Goal: Information Seeking & Learning: Learn about a topic

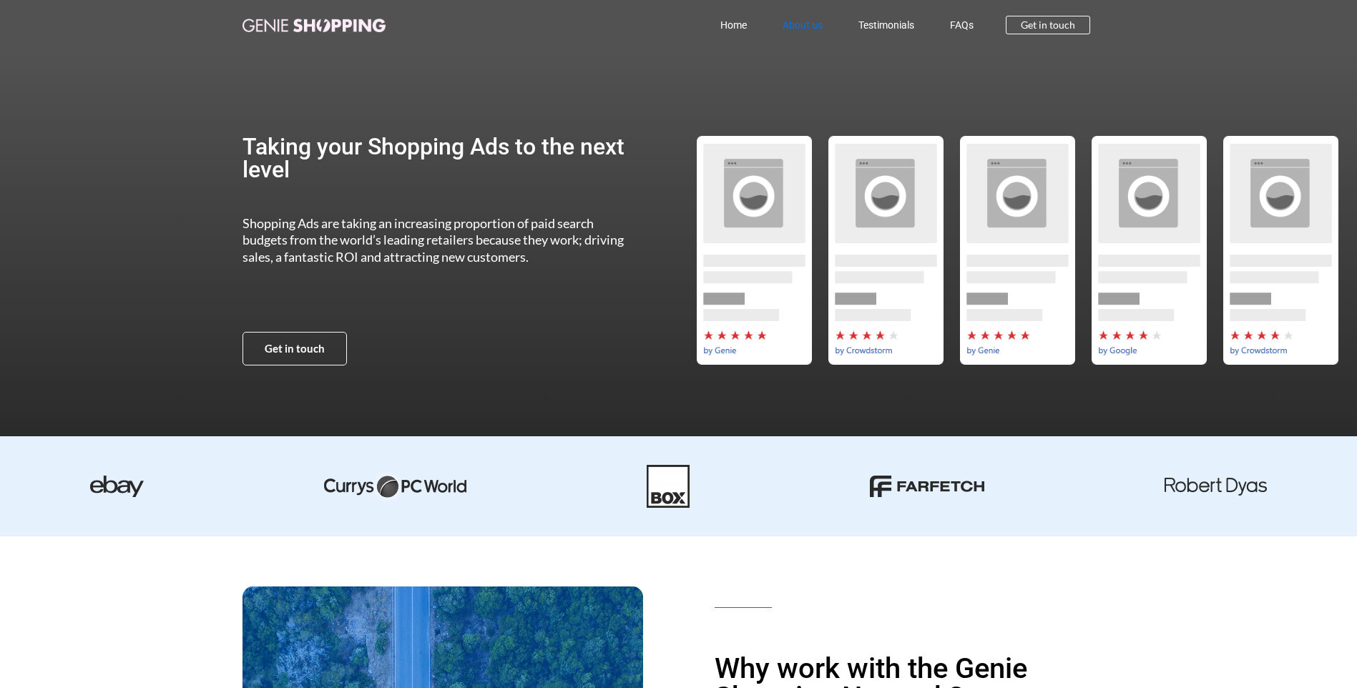
click at [799, 21] on link "About us" at bounding box center [803, 25] width 76 height 33
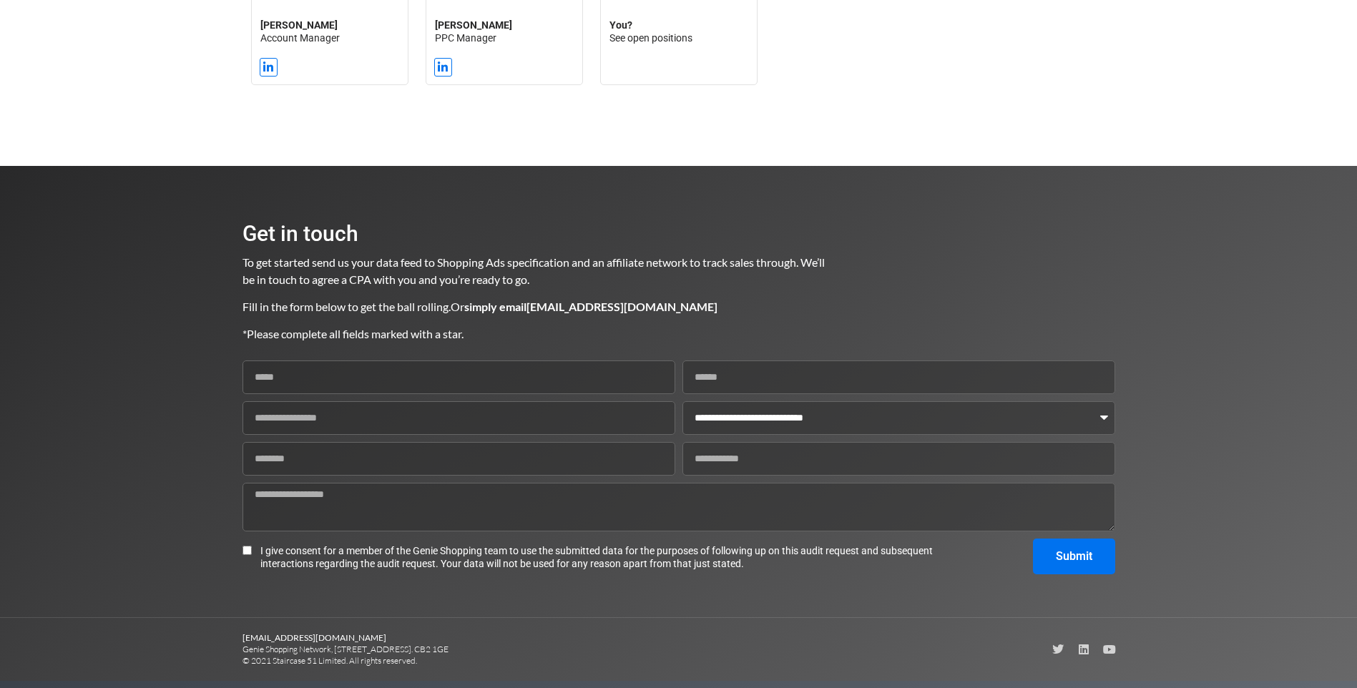
scroll to position [1922, 0]
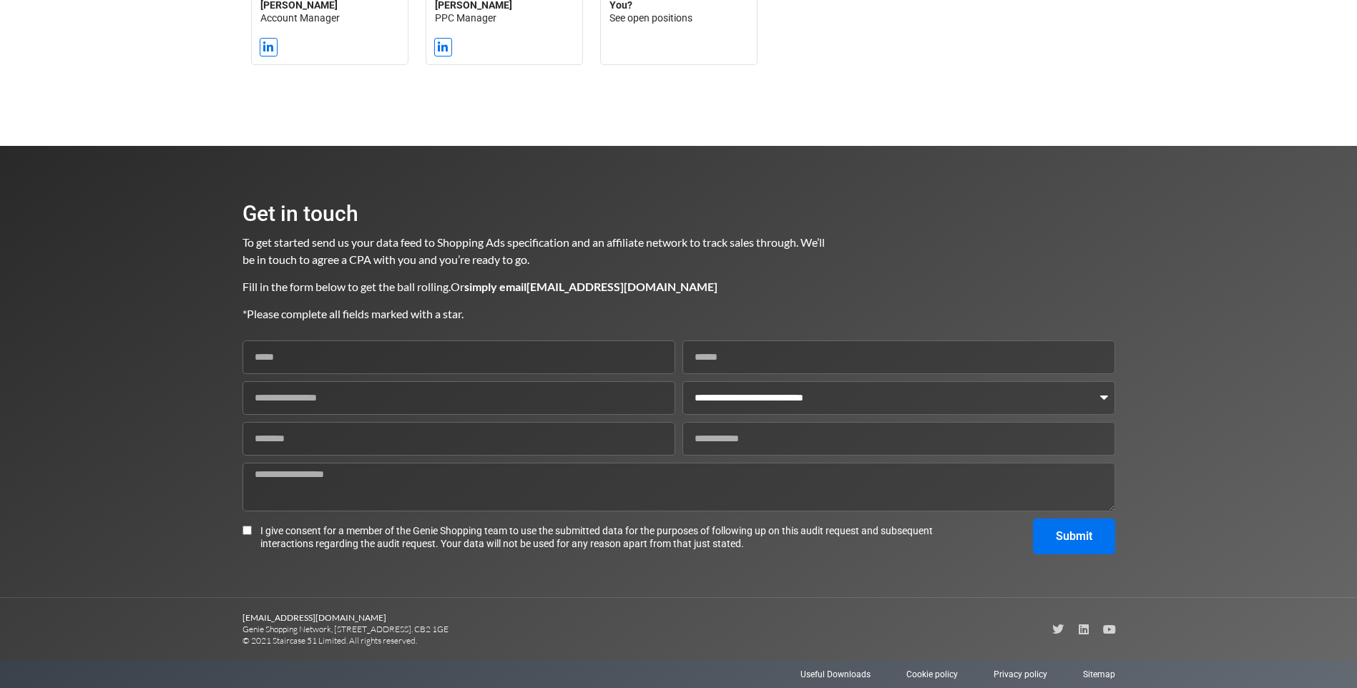
click at [387, 260] on span "To get started send us your data feed to Shopping Ads specification and an affi…" at bounding box center [535, 250] width 585 height 31
copy span "CPA"
